Goal: Understand process/instructions: Learn about a topic

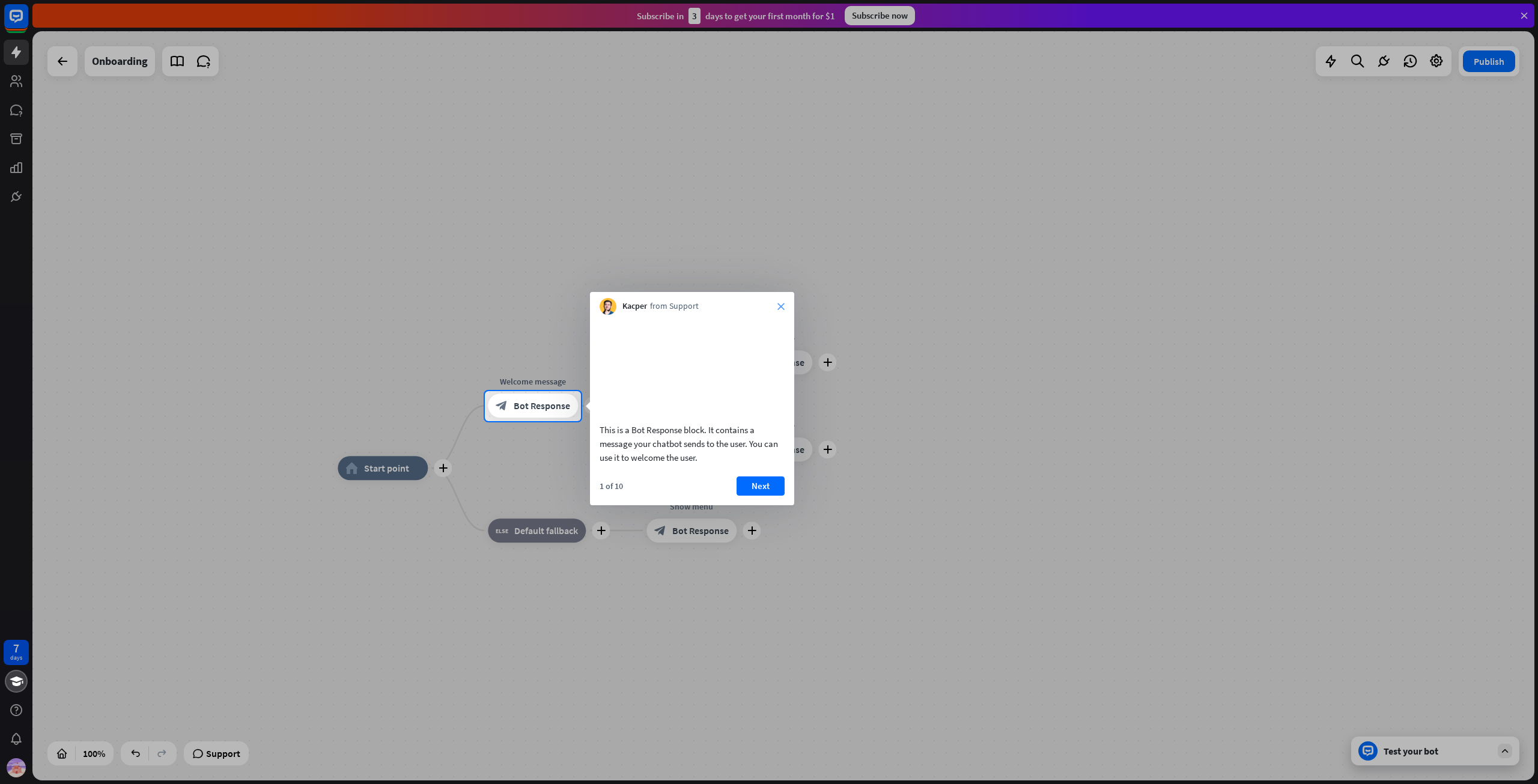
click at [777, 308] on div "Kacper from Support close" at bounding box center [692, 303] width 204 height 23
click at [781, 307] on icon "close" at bounding box center [781, 306] width 7 height 7
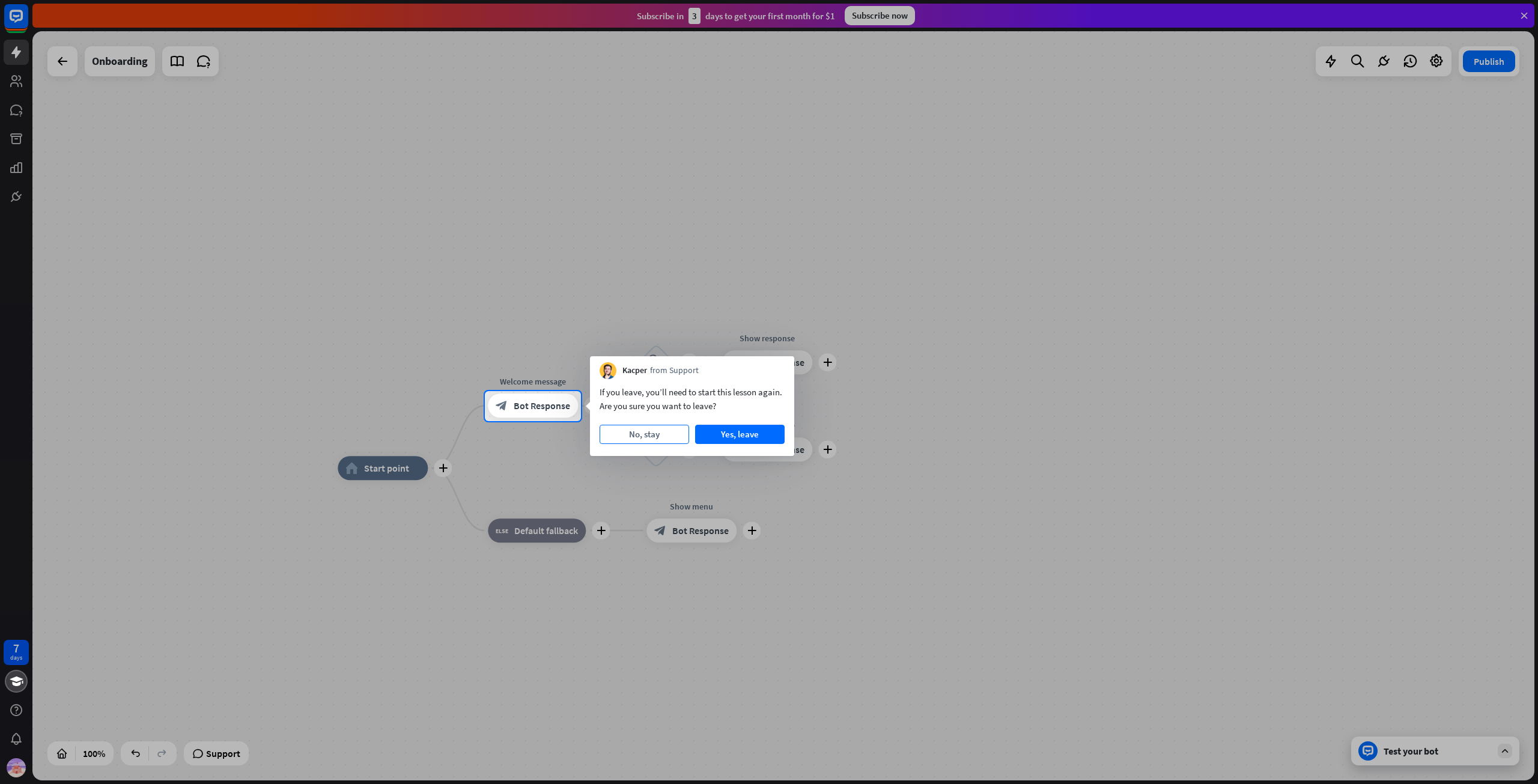
click at [671, 430] on button "No, stay" at bounding box center [645, 434] width 90 height 19
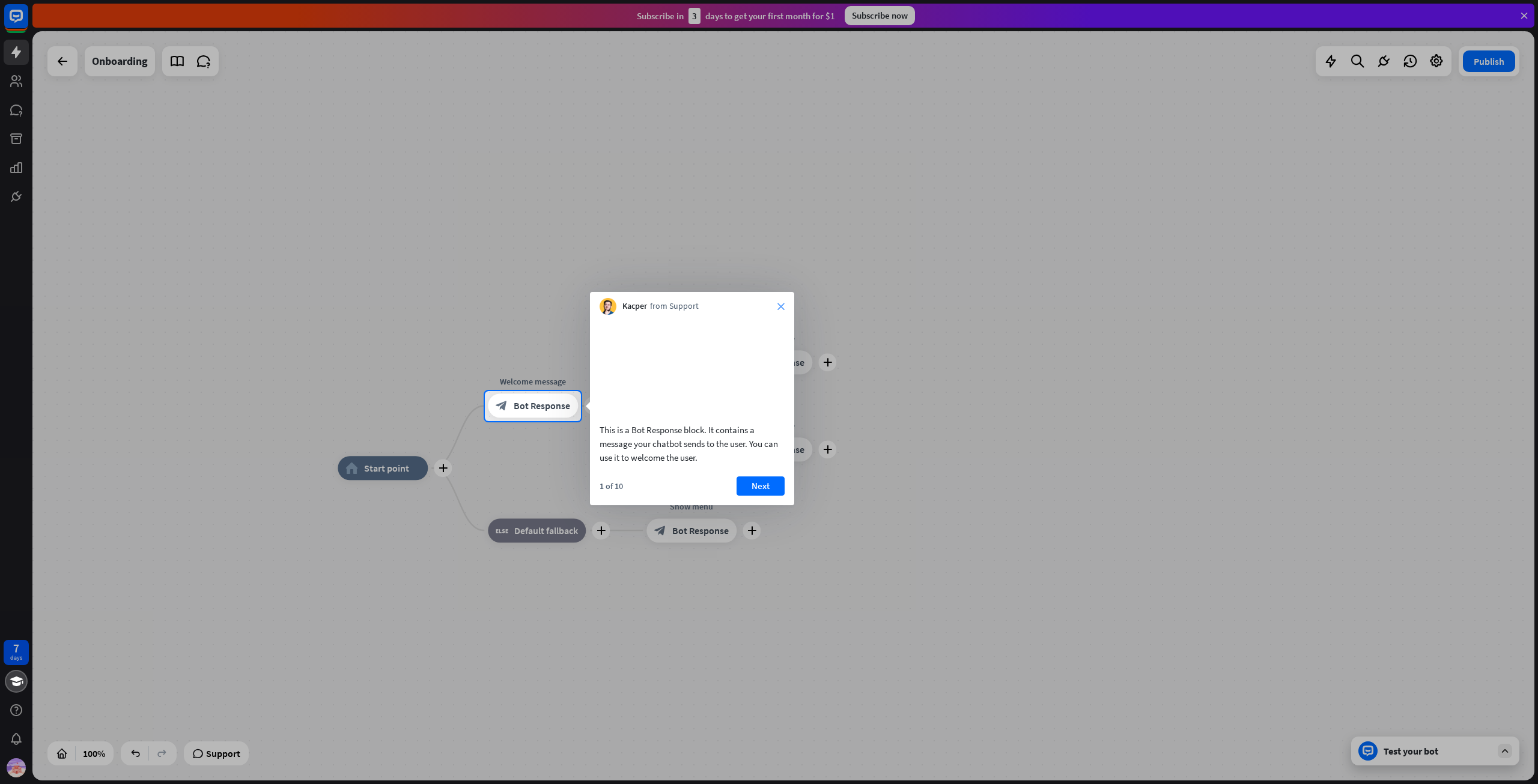
click at [780, 306] on icon "close" at bounding box center [781, 306] width 7 height 7
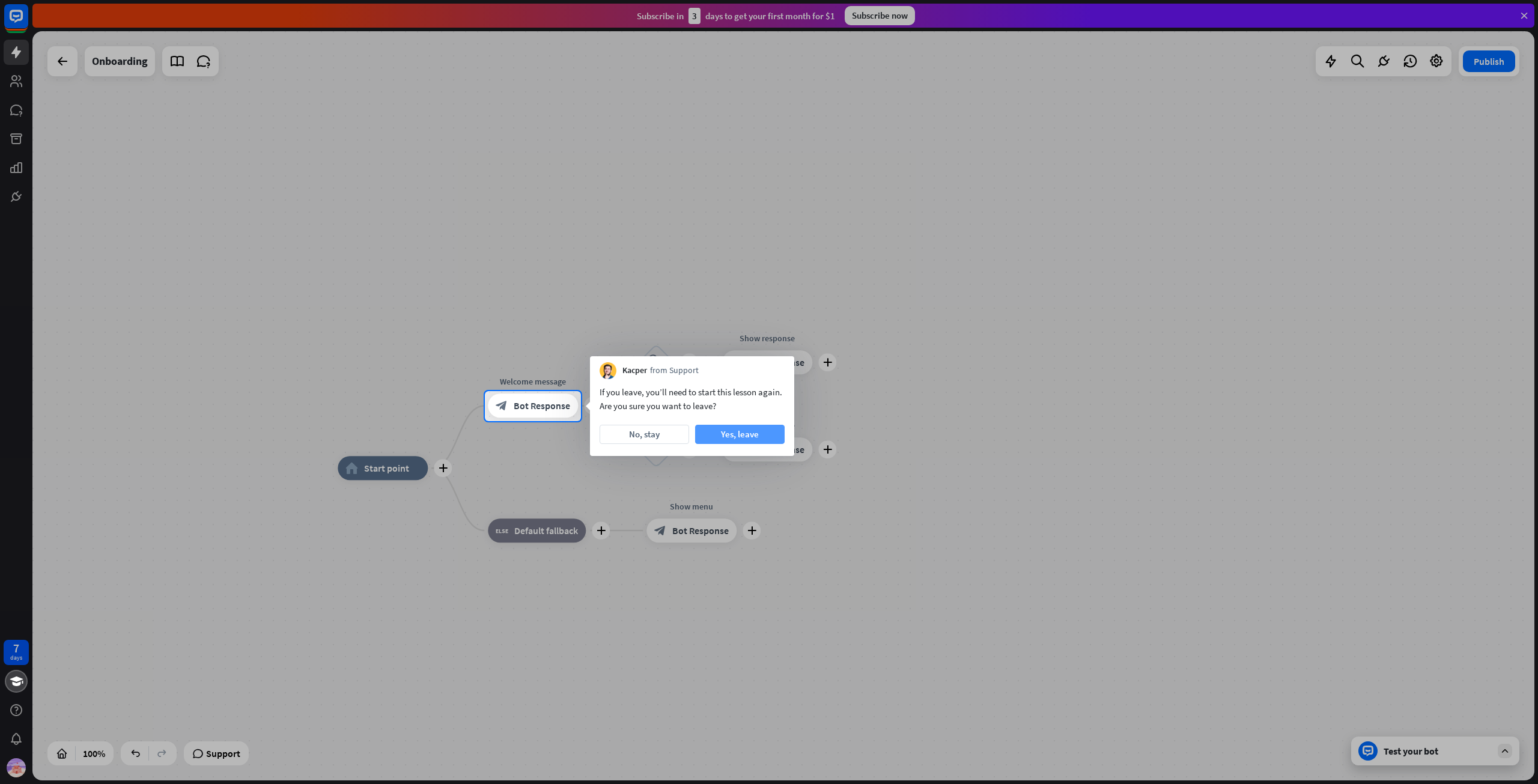
click at [744, 439] on button "Yes, leave" at bounding box center [740, 434] width 90 height 19
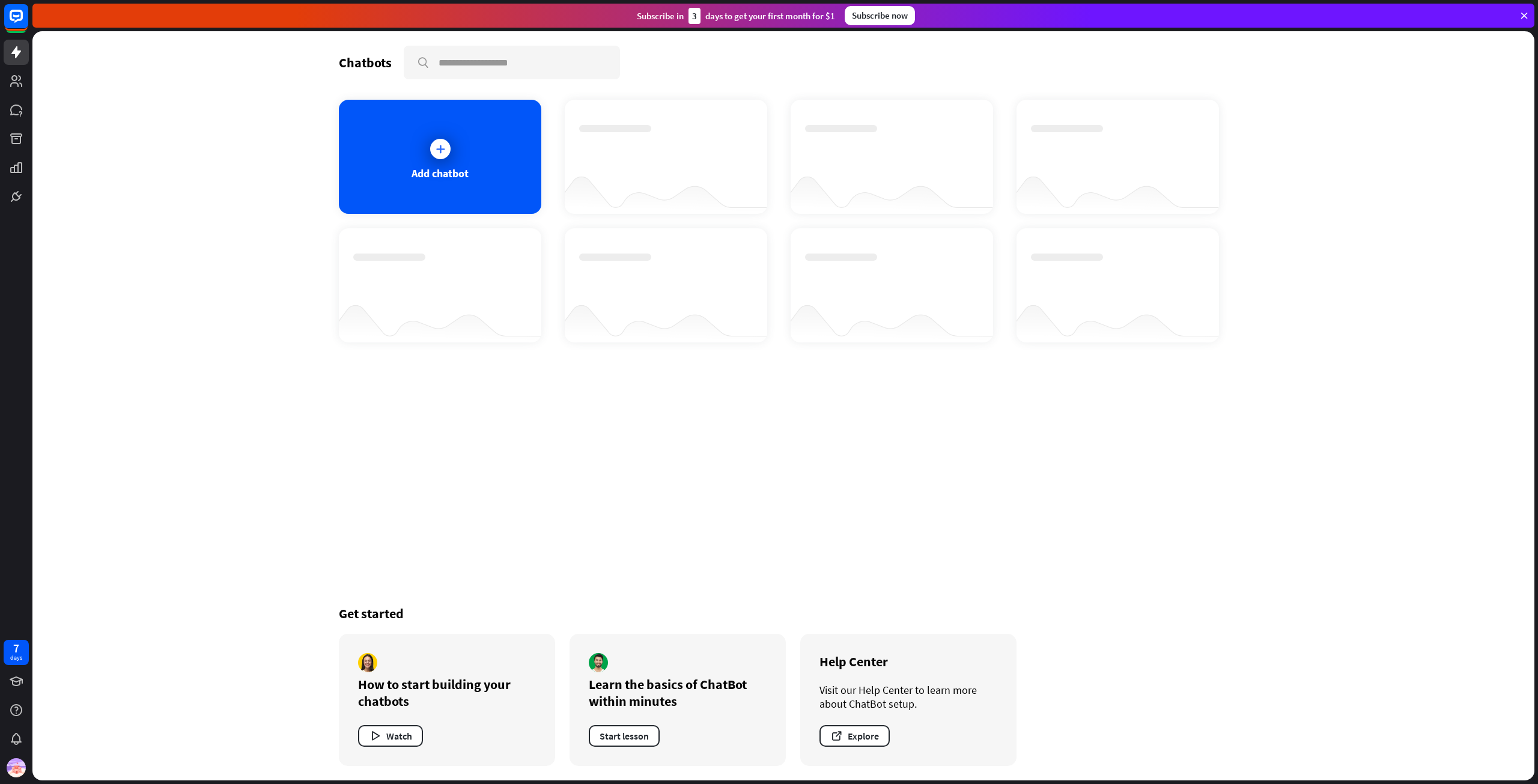
click at [1527, 10] on icon at bounding box center [1525, 15] width 11 height 11
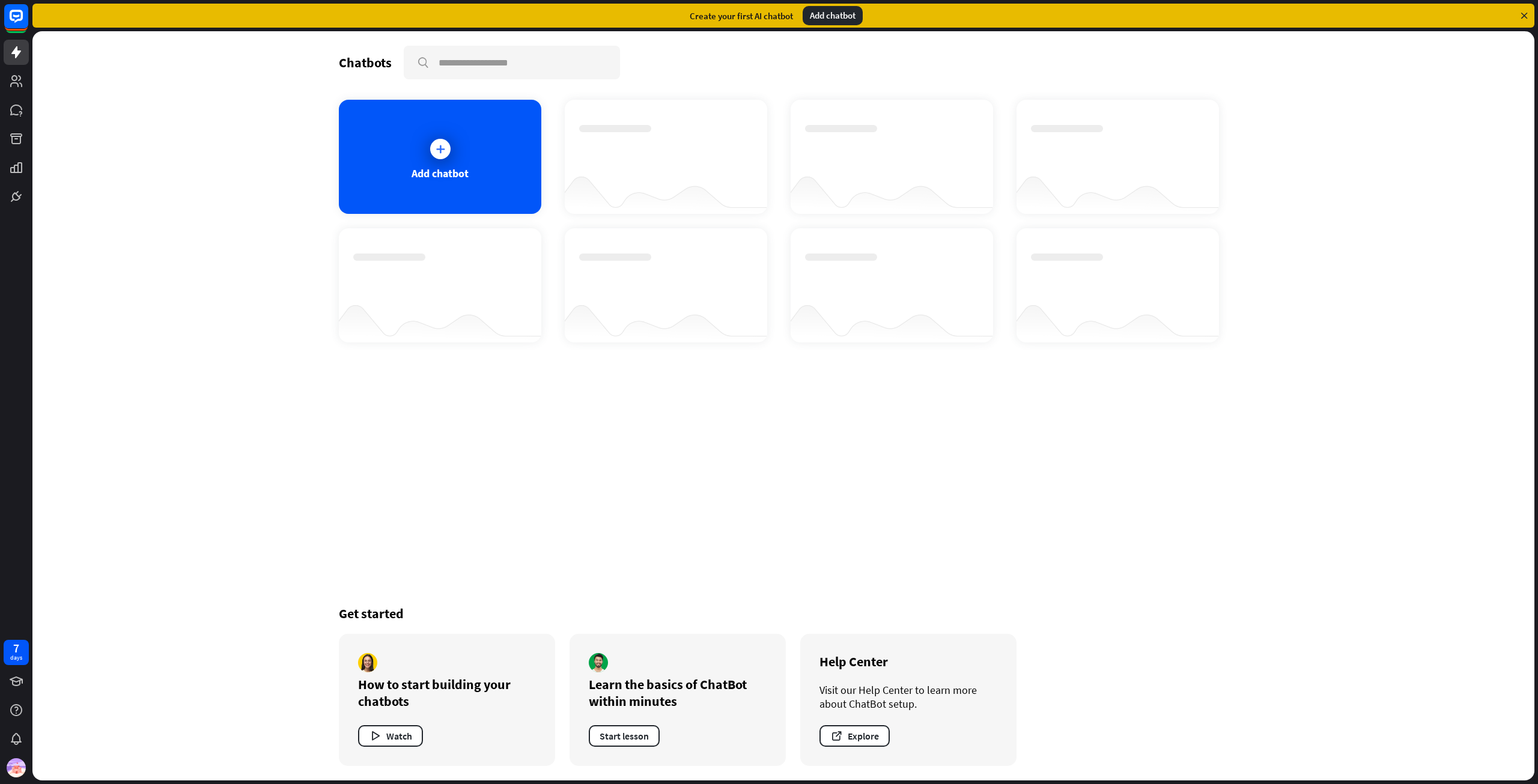
click at [1518, 19] on div "Create your first AI chatbot Add chatbot" at bounding box center [783, 15] width 1503 height 24
